Goal: Check status

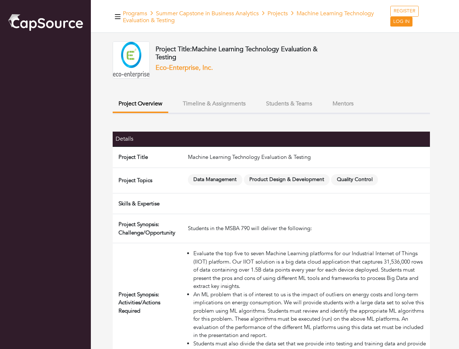
click at [229, 174] on span "Data Management" at bounding box center [215, 179] width 54 height 11
click at [118, 16] on icon "button" at bounding box center [118, 16] width 6 height 5
click at [140, 104] on button "Project Overview" at bounding box center [141, 104] width 56 height 17
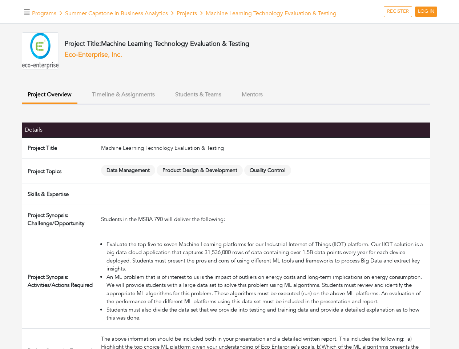
click at [214, 103] on ul "Project Overview Timeline & Assignments Students & Teams Mentors" at bounding box center [226, 96] width 408 height 18
click at [289, 103] on ul "Project Overview Timeline & Assignments Students & Teams Mentors" at bounding box center [226, 96] width 408 height 18
click at [343, 103] on ul "Project Overview Timeline & Assignments Students & Teams Mentors" at bounding box center [226, 96] width 408 height 18
